Goal: Information Seeking & Learning: Understand process/instructions

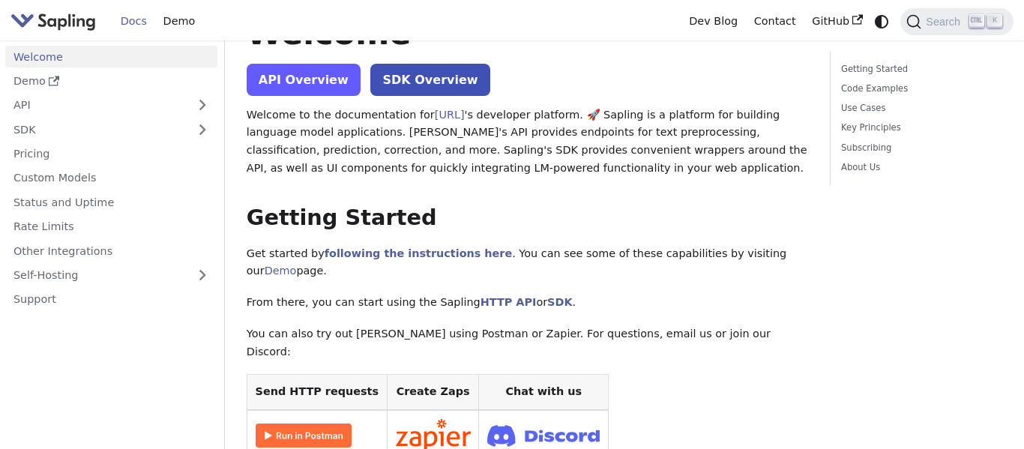
click at [304, 79] on link "API Overview" at bounding box center [304, 80] width 114 height 32
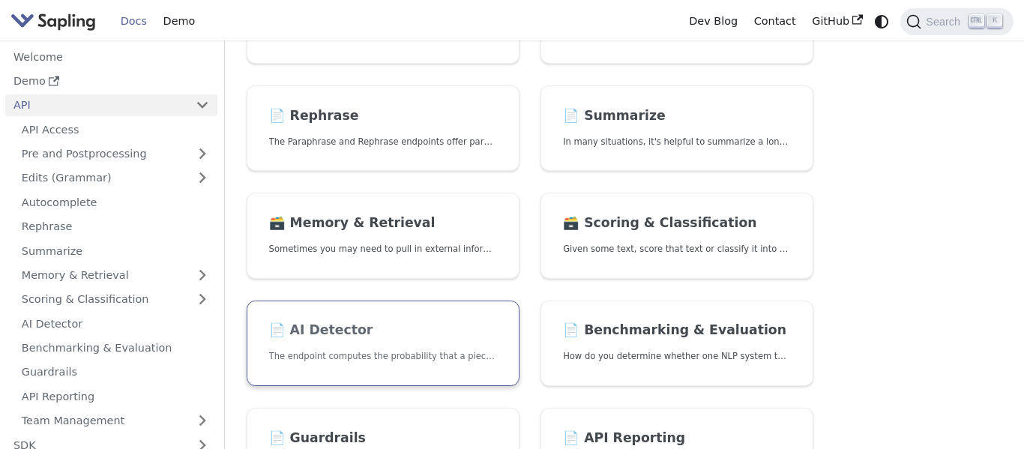
click at [420, 358] on p "The endpoint computes the probability that a piece of text is AI-generated," at bounding box center [383, 356] width 228 height 14
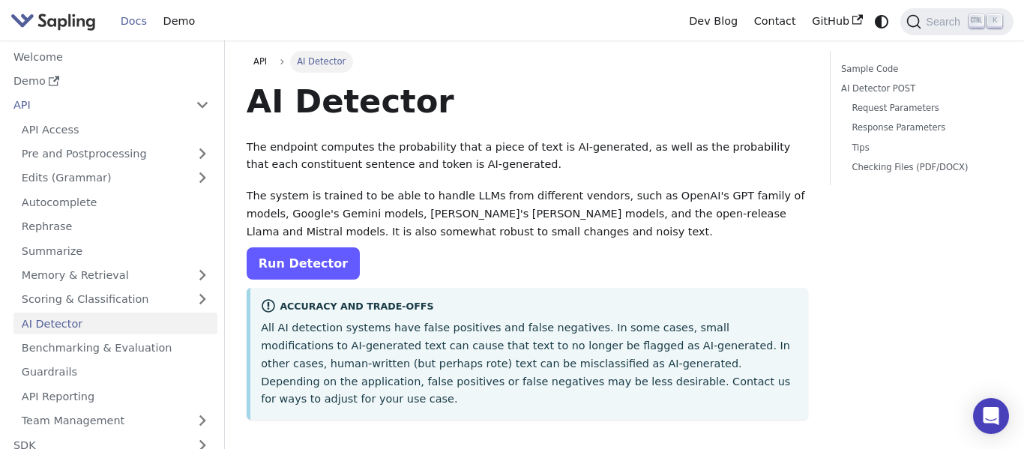
click at [295, 267] on link "Run Detector" at bounding box center [303, 263] width 113 height 32
